Goal: Information Seeking & Learning: Learn about a topic

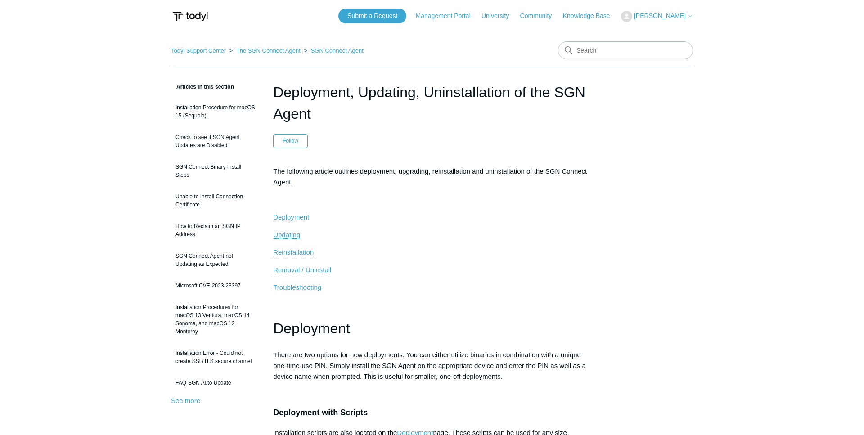
click at [291, 217] on span "Deployment" at bounding box center [291, 217] width 36 height 8
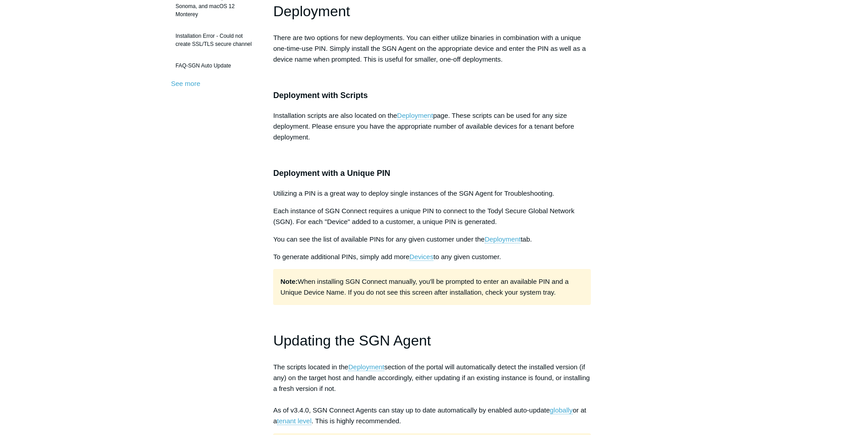
click at [411, 116] on link "Deployment" at bounding box center [415, 116] width 36 height 8
click at [423, 113] on link "Deployment" at bounding box center [415, 116] width 36 height 8
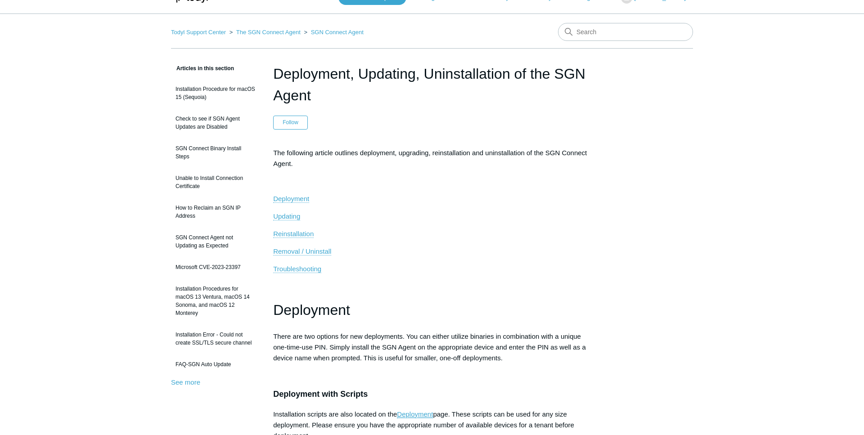
scroll to position [0, 0]
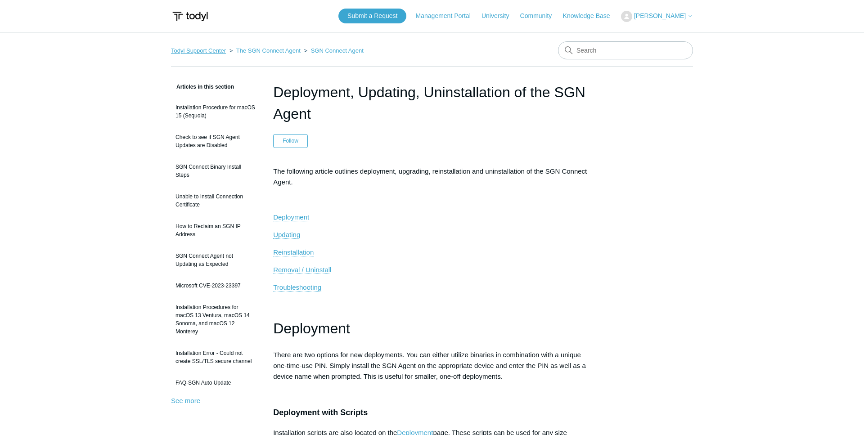
click at [199, 47] on link "Todyl Support Center" at bounding box center [198, 50] width 55 height 7
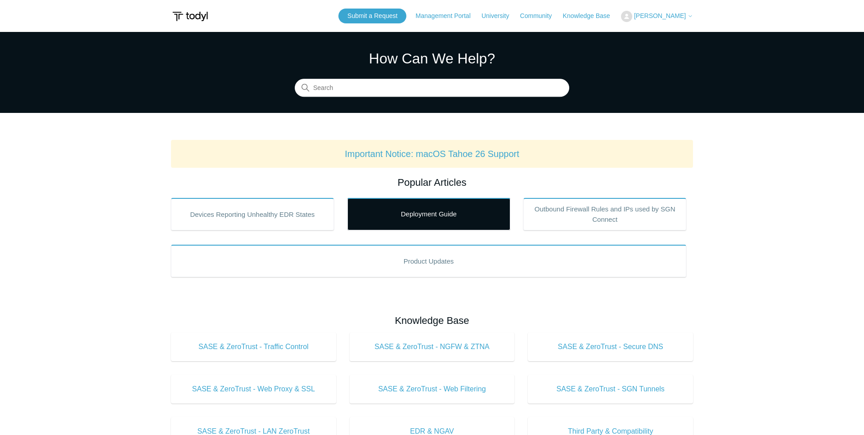
click at [441, 210] on link "Deployment Guide" at bounding box center [429, 214] width 163 height 32
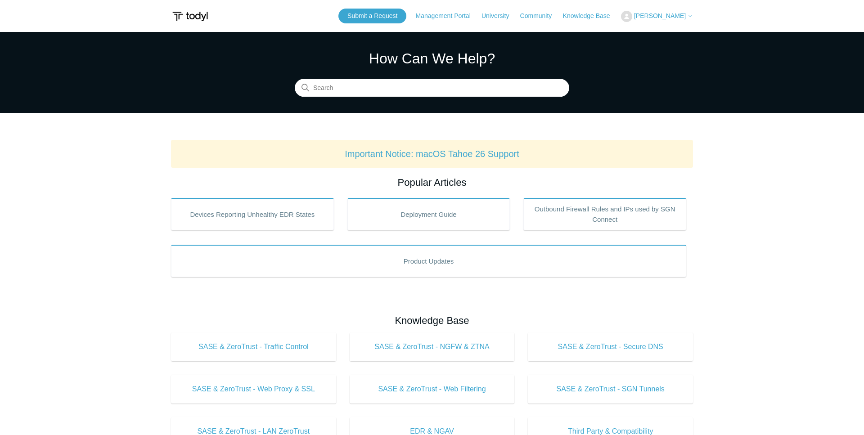
click at [335, 81] on input "Search" at bounding box center [432, 88] width 275 height 18
type input "r"
type input "team admin"
click at [370, 90] on input "team admin" at bounding box center [432, 88] width 275 height 18
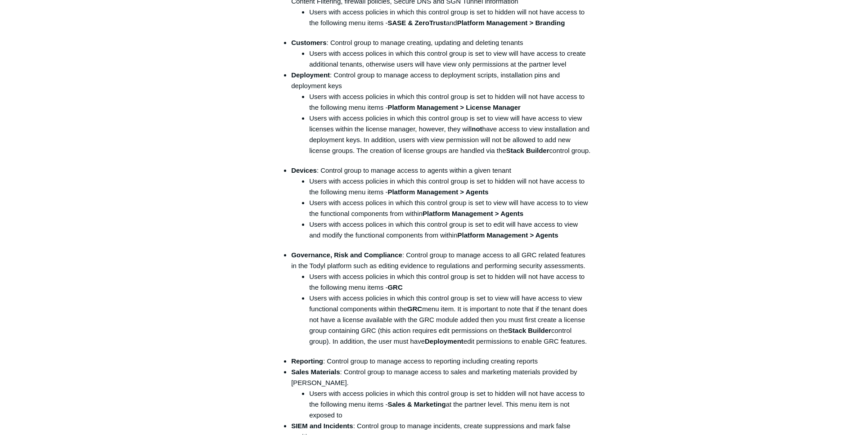
scroll to position [964, 0]
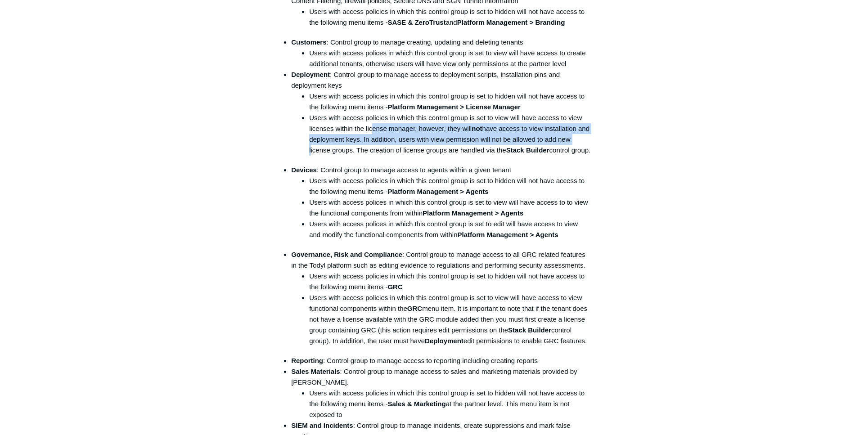
drag, startPoint x: 392, startPoint y: 132, endPoint x: 587, endPoint y: 140, distance: 195.1
click at [587, 140] on li "Users with access policies in which this control group is set to view will have…" at bounding box center [450, 134] width 282 height 43
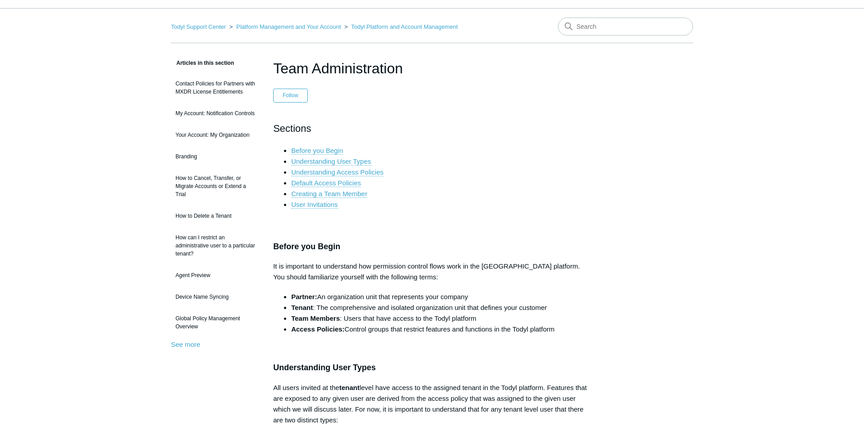
scroll to position [0, 0]
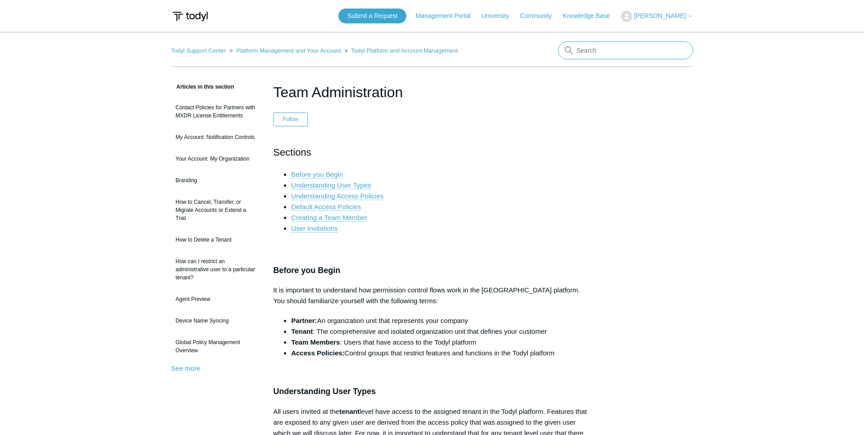
click at [613, 45] on input "Search" at bounding box center [625, 50] width 135 height 18
drag, startPoint x: 26, startPoint y: 130, endPoint x: 16, endPoint y: 20, distance: 110.3
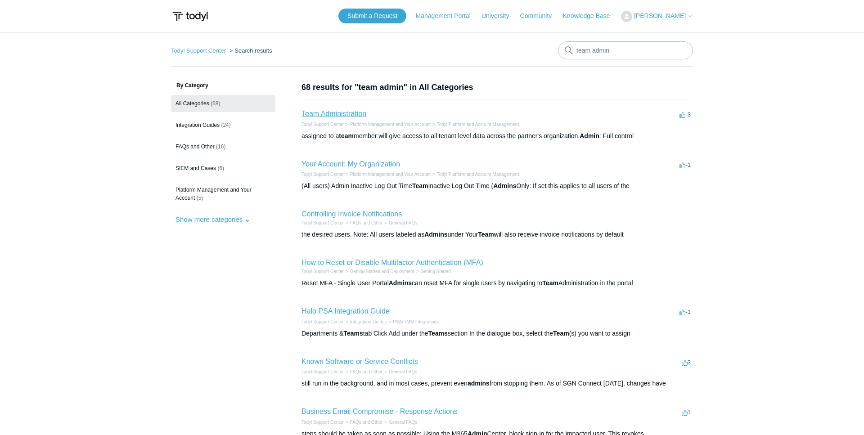
click at [352, 113] on link "Team Administration" at bounding box center [334, 114] width 65 height 8
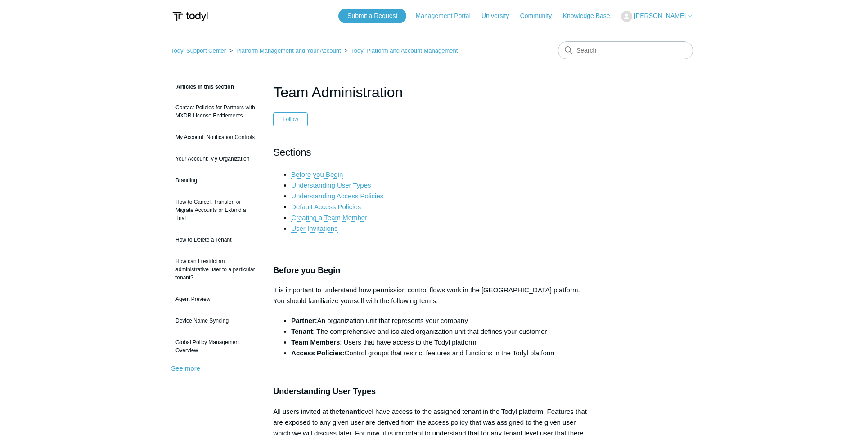
click at [354, 183] on link "Understanding User Types" at bounding box center [331, 185] width 80 height 8
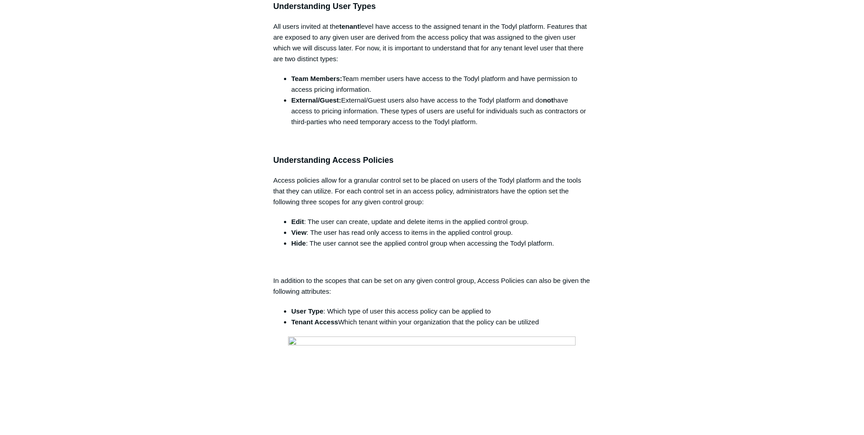
drag, startPoint x: 345, startPoint y: 99, endPoint x: 537, endPoint y: 118, distance: 192.6
click at [537, 118] on li "External/Guest: External/Guest users also have access to the Todyl platform and…" at bounding box center [441, 111] width 300 height 32
click at [510, 122] on li "External/Guest: External/Guest users also have access to the Todyl platform and…" at bounding box center [441, 111] width 300 height 32
drag, startPoint x: 496, startPoint y: 121, endPoint x: 405, endPoint y: 120, distance: 90.9
click at [405, 120] on li "External/Guest: External/Guest users also have access to the Todyl platform and…" at bounding box center [441, 111] width 300 height 32
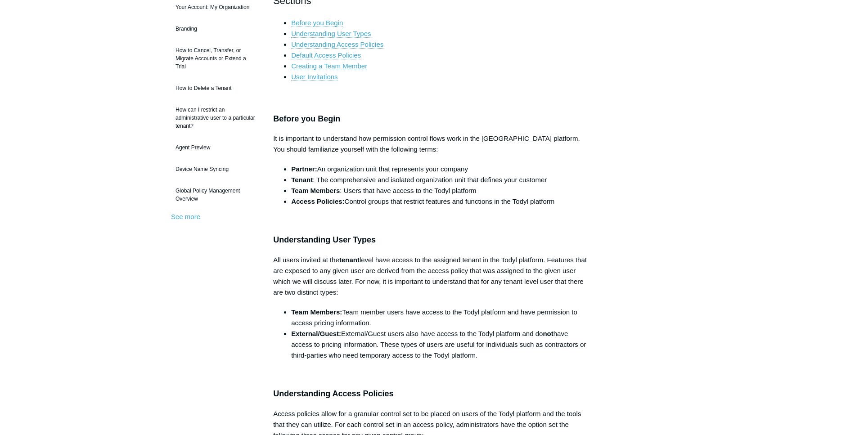
scroll to position [129, 0]
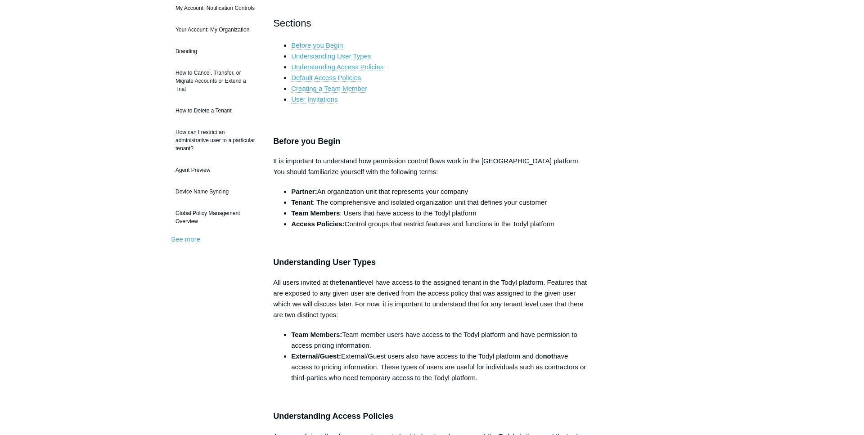
click at [389, 159] on p "It is important to understand how permission control flows work in the [GEOGRAP…" at bounding box center [432, 167] width 318 height 22
